Goal: Task Accomplishment & Management: Use online tool/utility

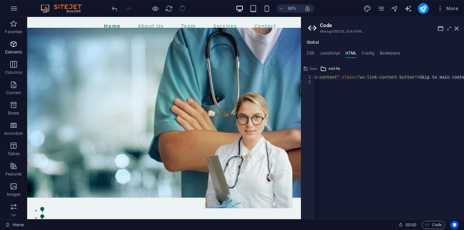
click at [16, 50] on p "Elements" at bounding box center [13, 52] width 17 height 5
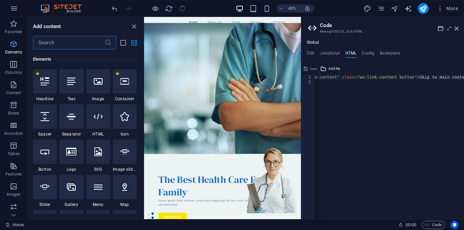
scroll to position [72, 0]
click at [14, 71] on p "Columns" at bounding box center [13, 72] width 17 height 5
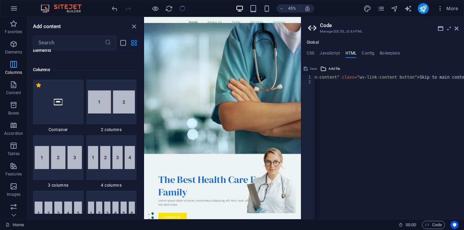
scroll to position [336, 0]
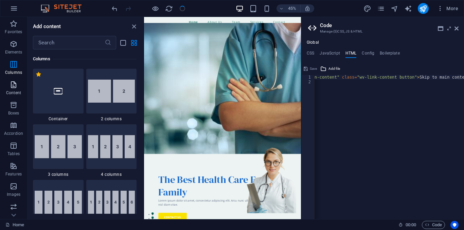
click at [10, 94] on p "Content" at bounding box center [13, 92] width 15 height 5
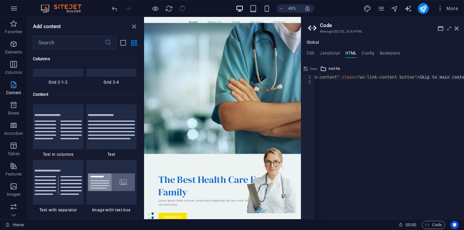
scroll to position [1188, 0]
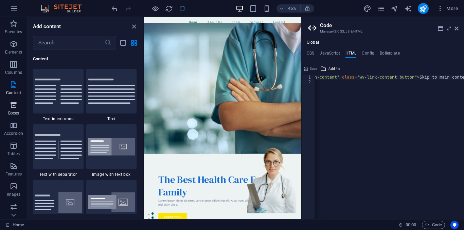
click at [12, 110] on span "Boxes" at bounding box center [13, 109] width 27 height 16
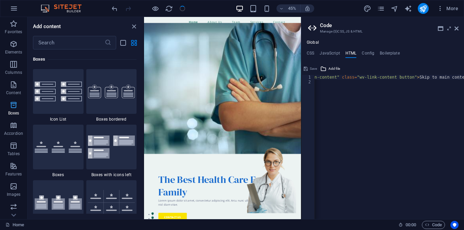
scroll to position [1872, 0]
click at [14, 129] on icon "button" at bounding box center [14, 126] width 8 height 8
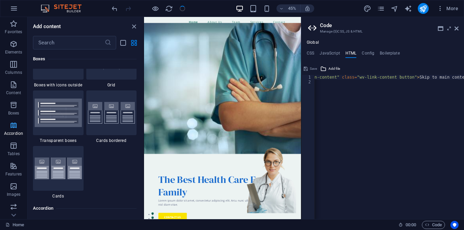
scroll to position [2167, 0]
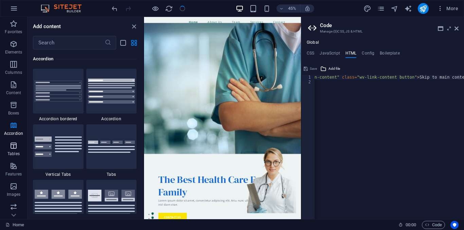
click at [15, 157] on span "Tables" at bounding box center [13, 150] width 27 height 16
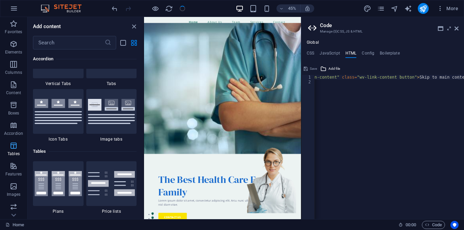
scroll to position [2351, 0]
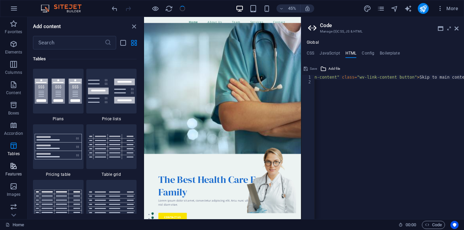
click at [12, 168] on icon "button" at bounding box center [14, 166] width 8 height 8
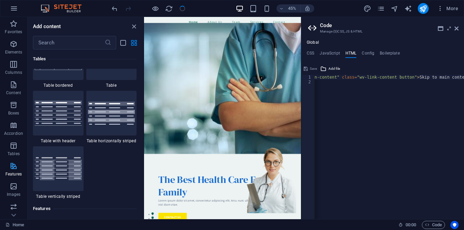
scroll to position [2646, 0]
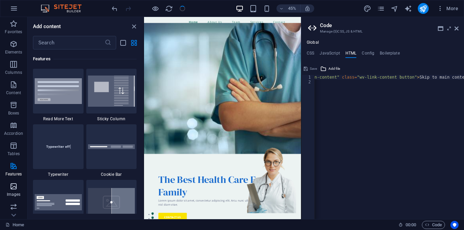
click at [11, 186] on icon "button" at bounding box center [14, 187] width 8 height 8
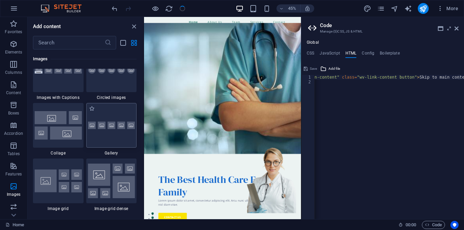
scroll to position [3464, 0]
click at [121, 144] on div at bounding box center [111, 125] width 51 height 45
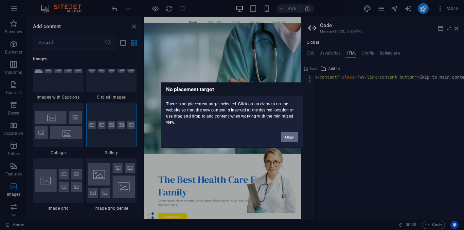
click at [291, 137] on button "Okay" at bounding box center [289, 137] width 17 height 10
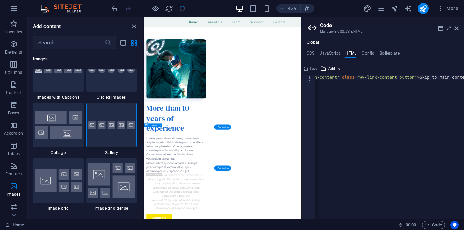
scroll to position [741, 0]
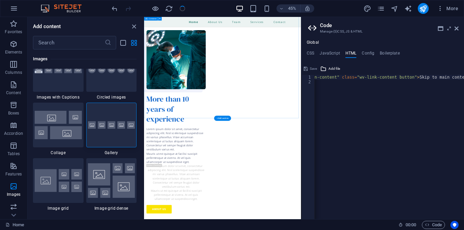
click at [114, 132] on div at bounding box center [111, 125] width 51 height 45
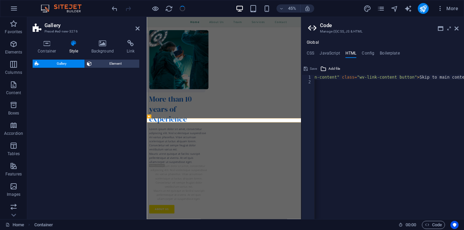
select select "rem"
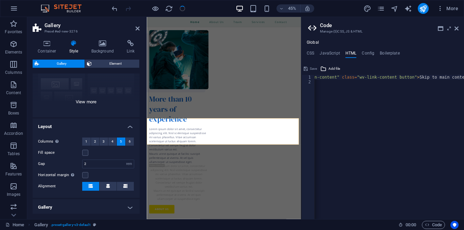
scroll to position [72, 0]
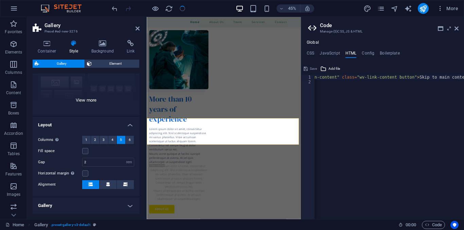
click at [79, 142] on label "Columns Only if "Style" is set to "Default"." at bounding box center [60, 140] width 44 height 8
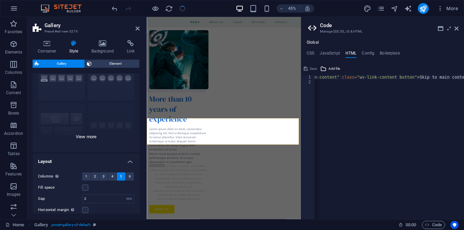
scroll to position [35, 0]
click at [81, 141] on div "Captions Circle Collage Default Grid Grid shifted" at bounding box center [86, 102] width 107 height 102
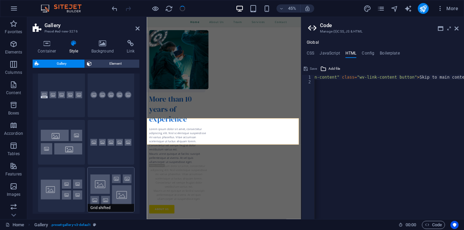
scroll to position [18, 0]
click at [68, 189] on button "Grid" at bounding box center [61, 190] width 47 height 45
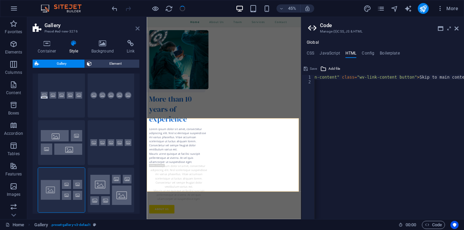
click at [138, 29] on icon at bounding box center [137, 28] width 4 height 5
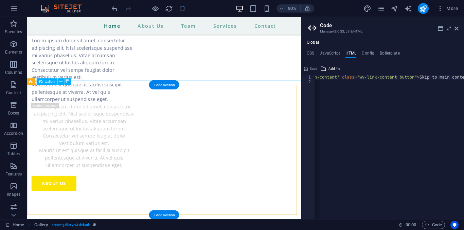
scroll to position [882, 0]
click at [163, 85] on div "+ Add section" at bounding box center [164, 84] width 30 height 9
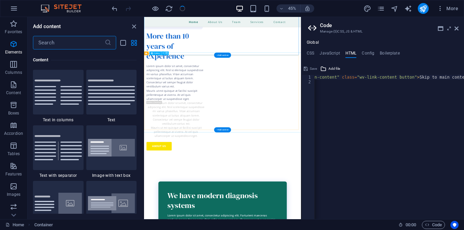
scroll to position [1188, 0]
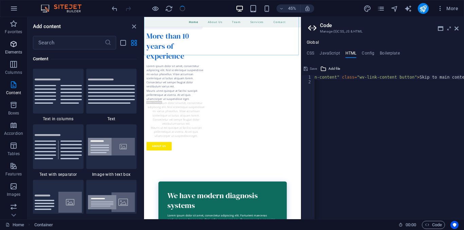
click at [15, 45] on icon "button" at bounding box center [14, 44] width 8 height 8
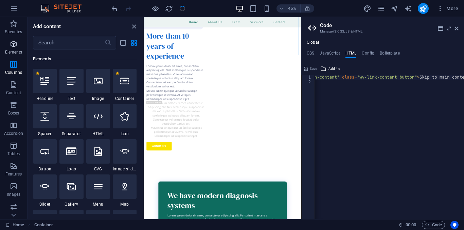
scroll to position [72, 0]
click at [76, 93] on div "1 Star Text" at bounding box center [71, 85] width 24 height 33
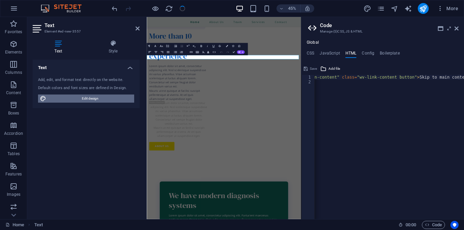
click at [91, 102] on span "Edit design" at bounding box center [90, 99] width 84 height 8
select select "px"
select select "400"
select select "px"
select select "rem"
